Goal: Check status: Check status

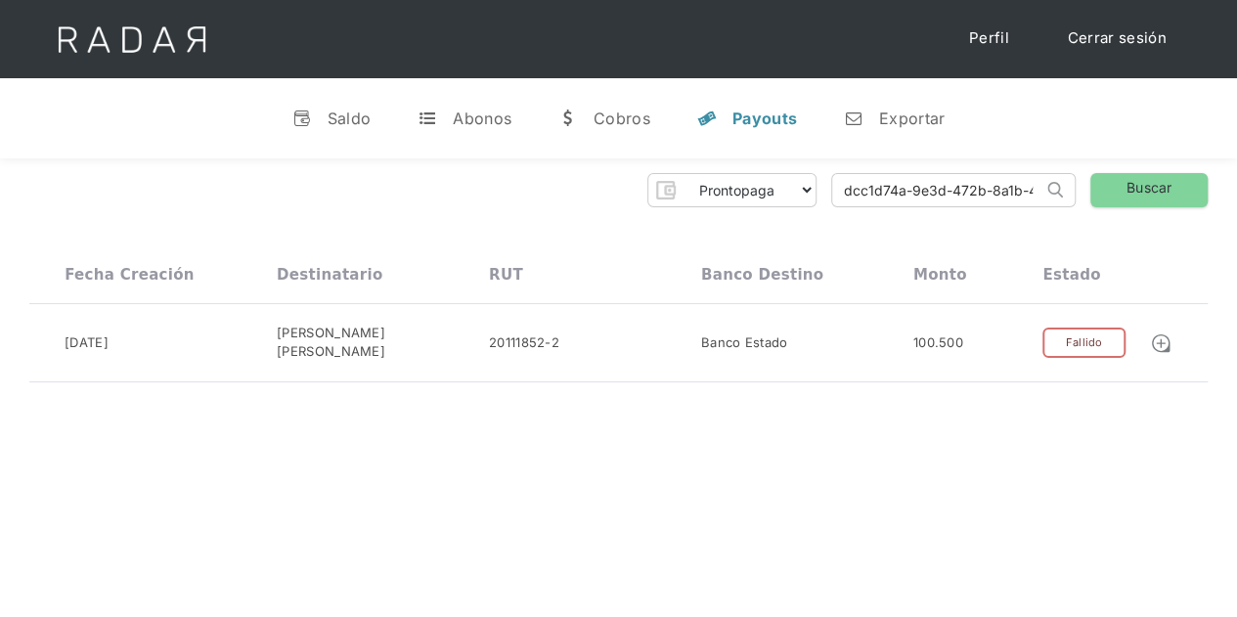
scroll to position [0, 94]
type input "dcc1d74a-9e3d-472b-8a1b-40d2b6a9ddca-c022-445e-9173-f9353ccba5c1"
click at [1140, 190] on link "Buscar" at bounding box center [1149, 190] width 117 height 34
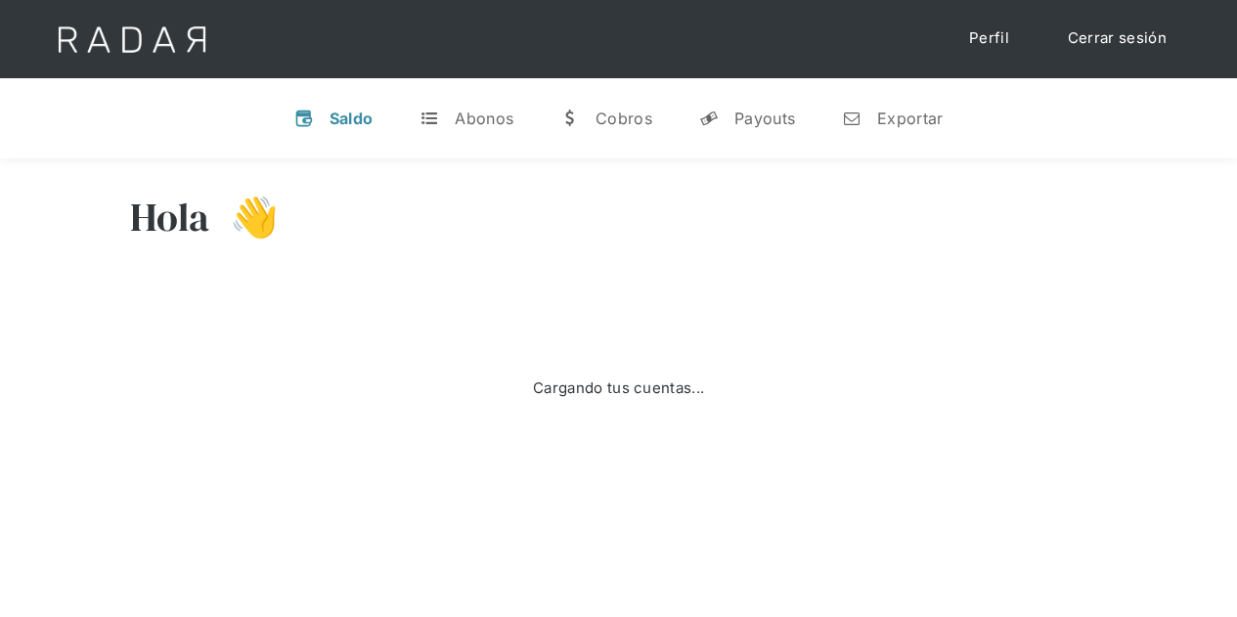
click at [754, 80] on div "v Saldo t Abonos w [GEOGRAPHIC_DATA] y Payouts n Exportar" at bounding box center [618, 118] width 1237 height 80
click at [755, 122] on div "Payouts" at bounding box center [765, 119] width 61 height 20
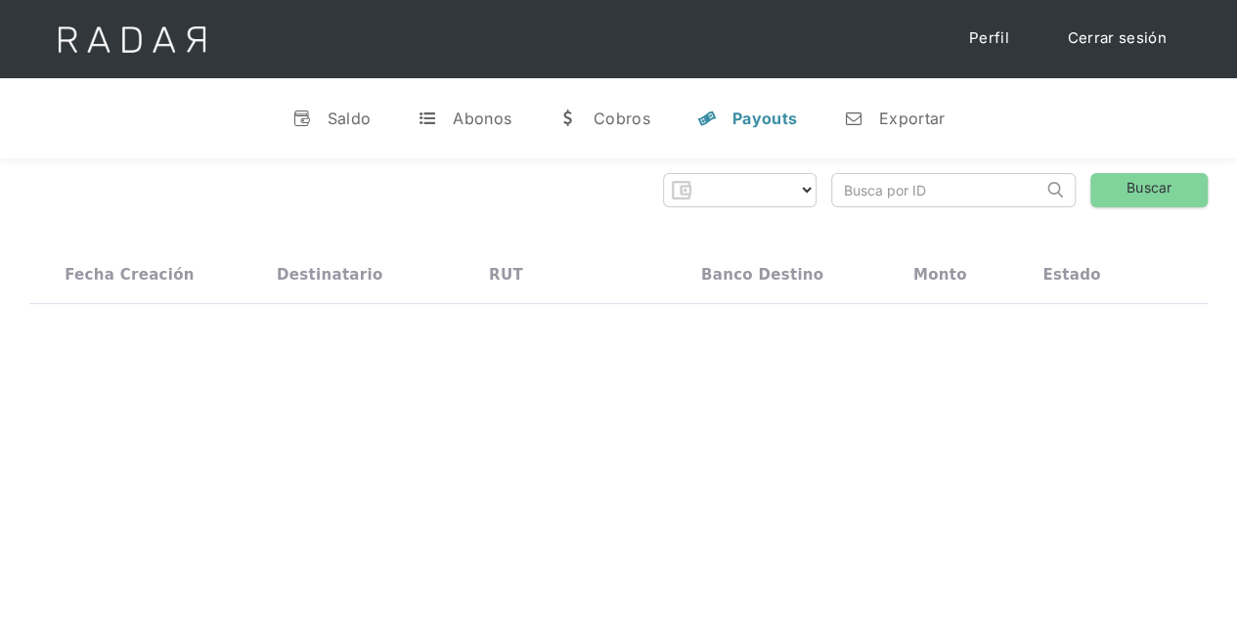
click at [897, 197] on input "search" at bounding box center [937, 190] width 210 height 32
paste input "dcc1d74a-9e3d-472b-8a1b-40d2b6a9ddca"
type input "dcc1d74a-9e3d-472b-8a1b-40d2b6a9ddca"
select select "prontopaga"
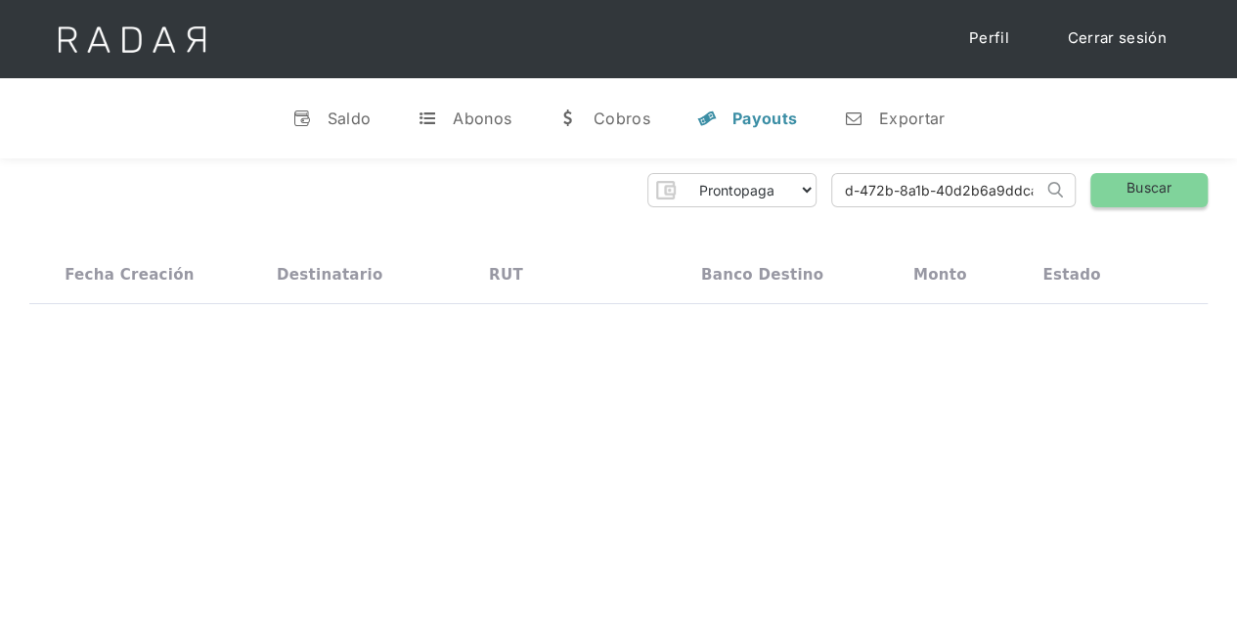
click at [1115, 195] on link "Buscar" at bounding box center [1149, 190] width 117 height 34
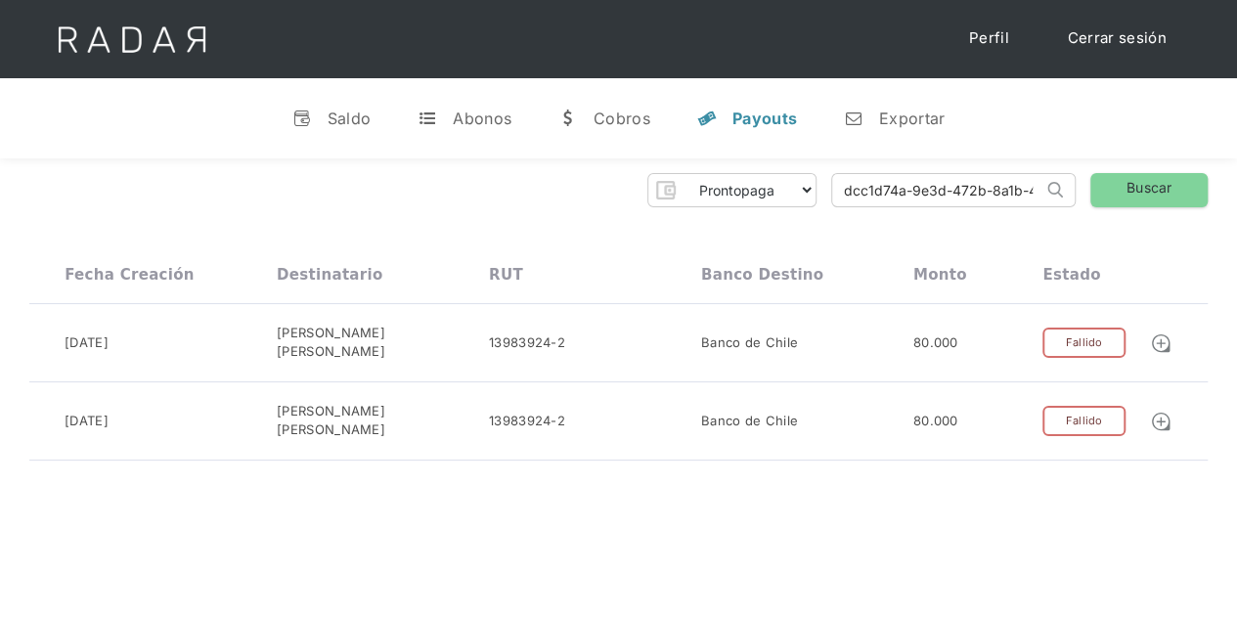
click at [916, 182] on input "dcc1d74a-9e3d-472b-8a1b-40d2b6a9ddca" at bounding box center [937, 190] width 210 height 32
paste input "c7dad770-162b-45ee-b285-f3098d3f02bd"
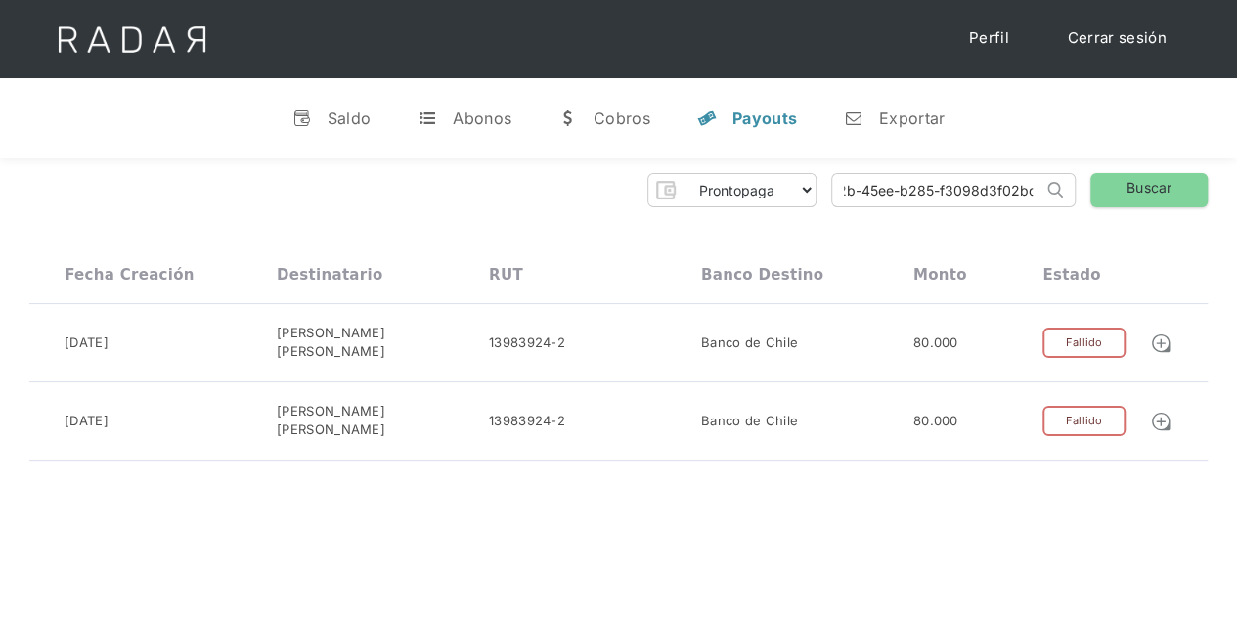
type input "c7dad770-162b-45ee-b285-f3098d3f02bd"
click at [1141, 209] on div "Prontopaga Prontopaga 2 Thank you! Your submission has been received! Oops! Som…" at bounding box center [618, 316] width 1237 height 317
click at [1145, 199] on link "Buscar" at bounding box center [1149, 190] width 117 height 34
